Goal: Task Accomplishment & Management: Manage account settings

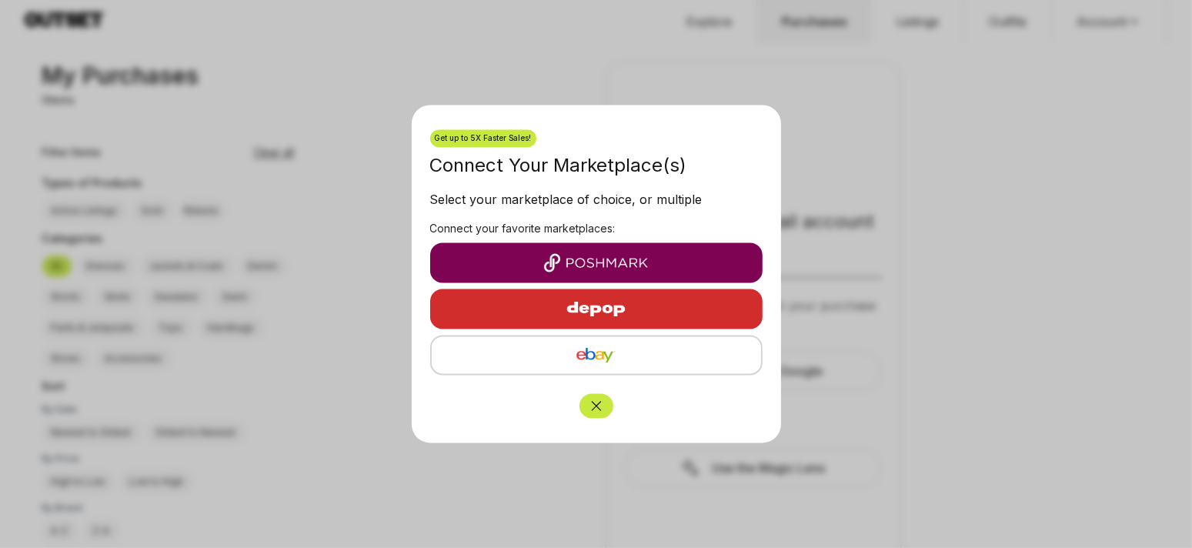
click at [598, 265] on img "button" at bounding box center [596, 263] width 308 height 18
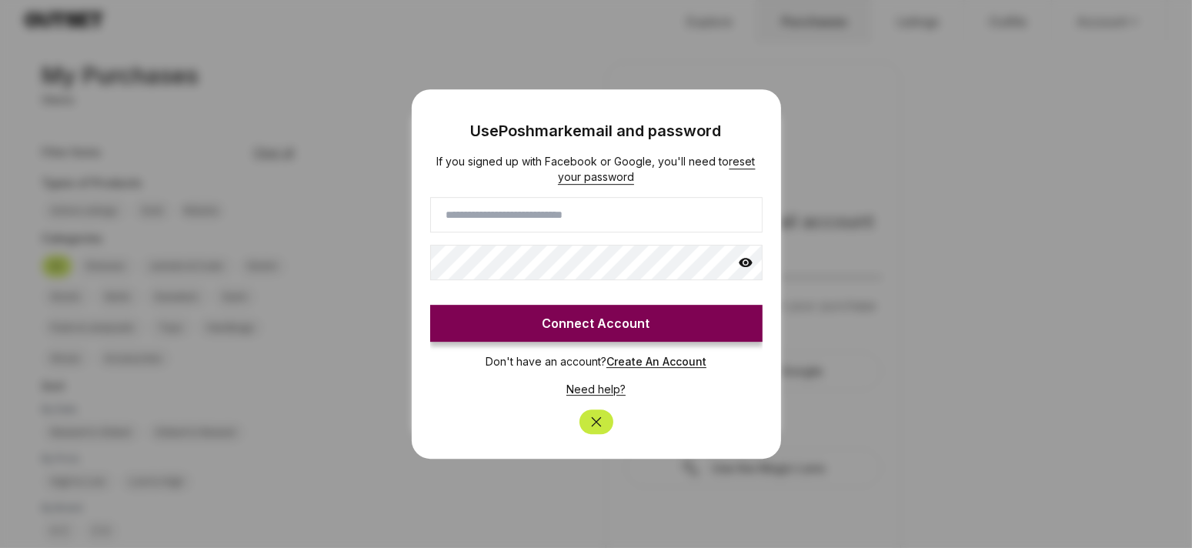
click at [542, 222] on input at bounding box center [596, 214] width 332 height 35
type input "*******"
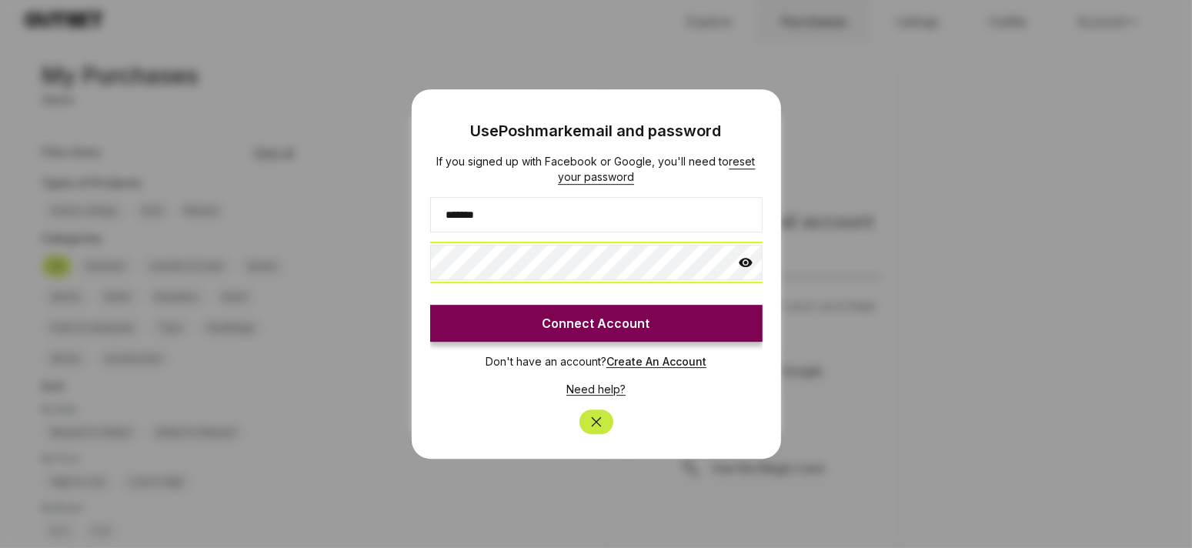
click button "Connect Account" at bounding box center [596, 323] width 332 height 37
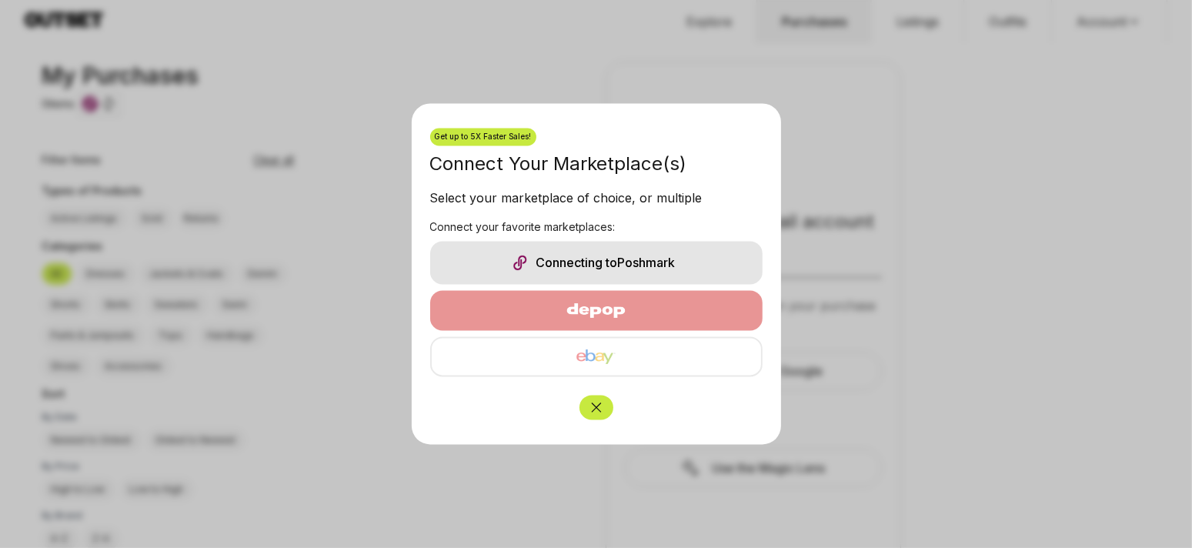
click at [593, 416] on button "Close" at bounding box center [596, 407] width 34 height 25
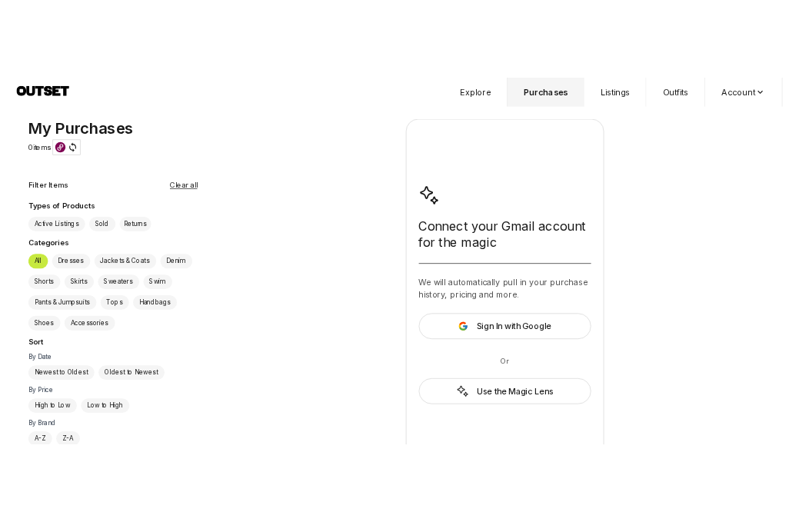
scroll to position [36, 0]
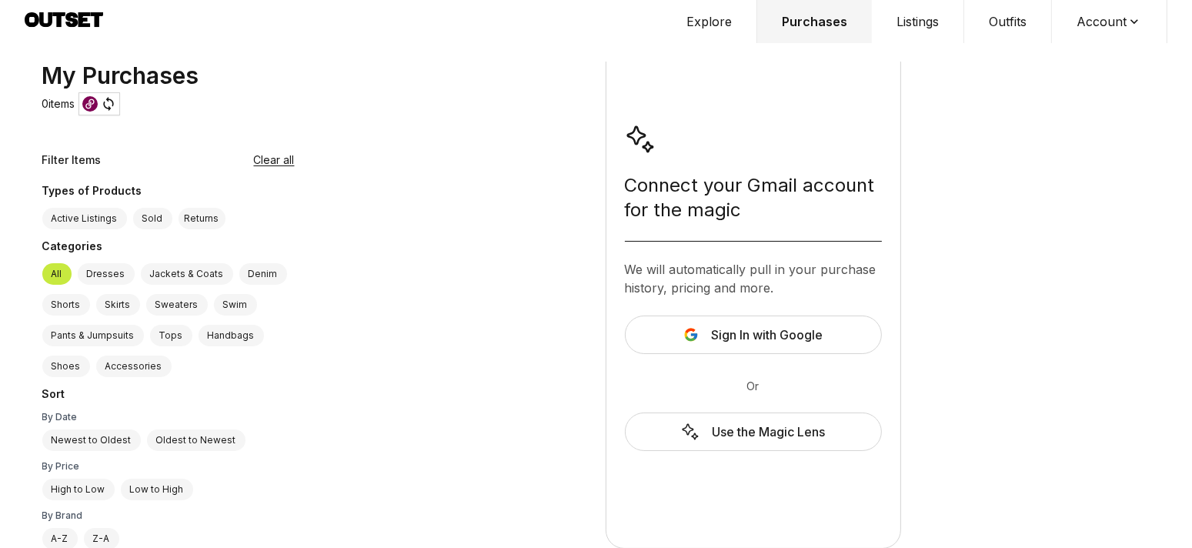
click at [929, 30] on button "Listings" at bounding box center [918, 21] width 92 height 43
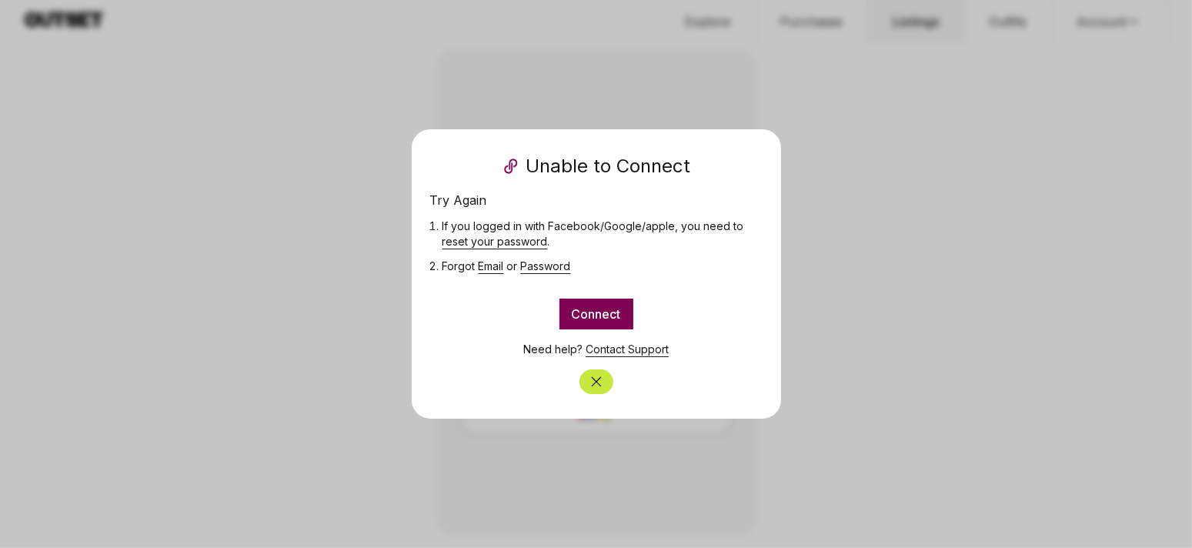
click at [612, 303] on button "Connect" at bounding box center [596, 314] width 74 height 31
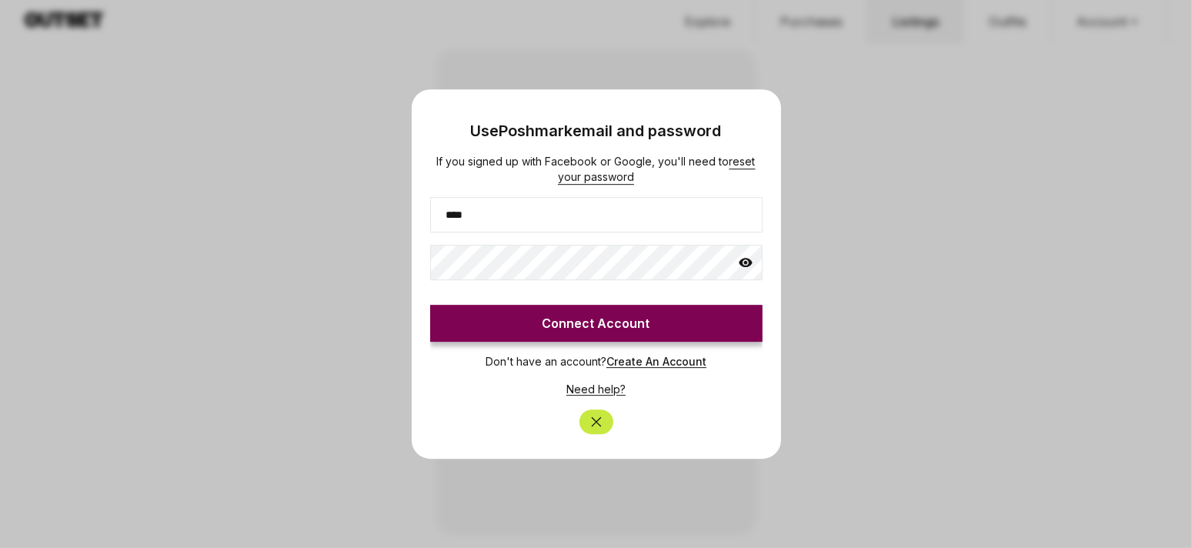
type input "**********"
click at [744, 269] on icon at bounding box center [745, 262] width 15 height 15
click at [578, 318] on button "Connect Account" at bounding box center [596, 323] width 332 height 37
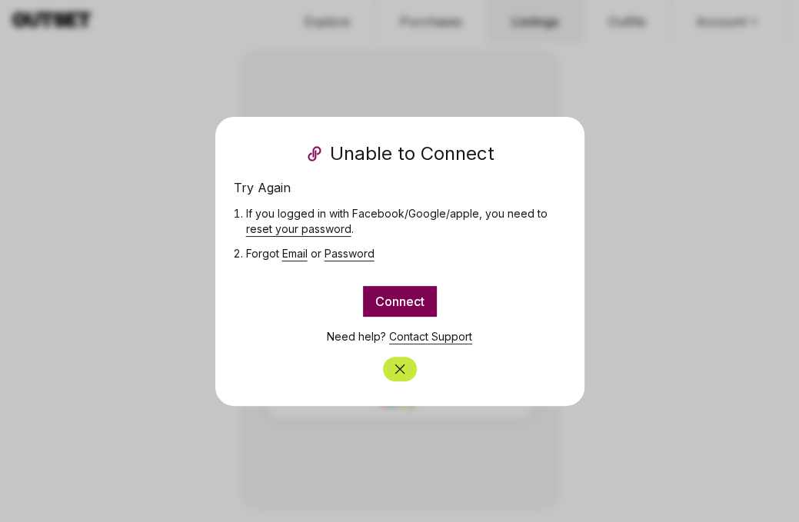
click at [413, 345] on div at bounding box center [400, 363] width 332 height 37
click at [413, 341] on link "Contact Support" at bounding box center [430, 336] width 83 height 13
click at [413, 338] on link "Contact Support" at bounding box center [430, 336] width 83 height 13
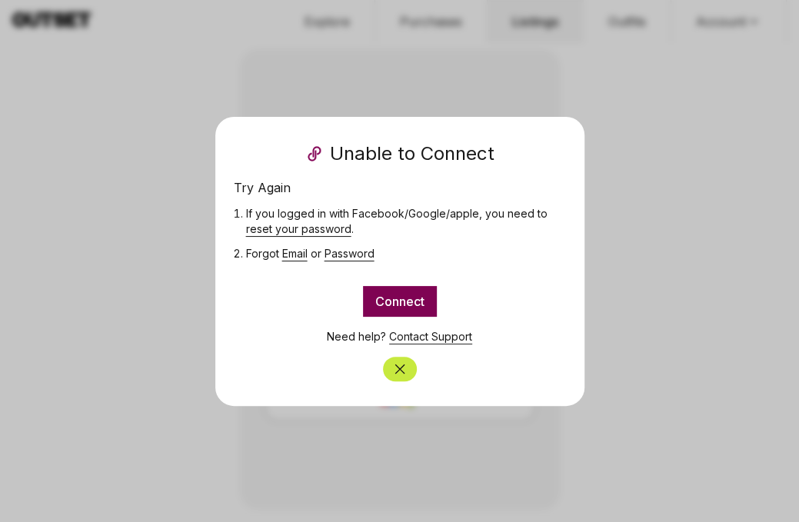
click at [413, 338] on link "Contact Support" at bounding box center [430, 336] width 83 height 13
click at [412, 331] on link "Contact Support" at bounding box center [430, 336] width 83 height 13
click at [413, 336] on link "Contact Support" at bounding box center [430, 336] width 83 height 13
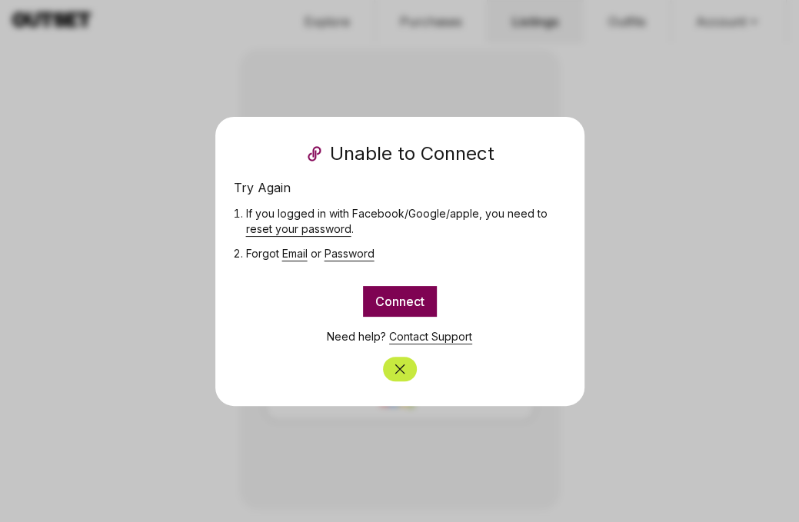
click at [413, 336] on link "Contact Support" at bounding box center [430, 336] width 83 height 13
click at [395, 334] on link "Contact Support" at bounding box center [430, 336] width 83 height 13
